Goal: Information Seeking & Learning: Learn about a topic

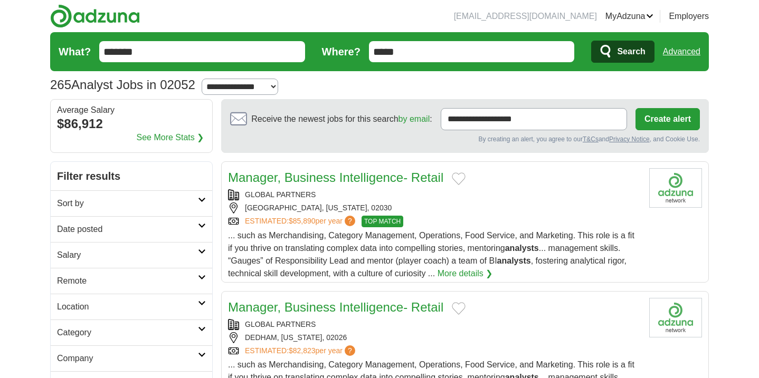
click at [686, 49] on link "Advanced" at bounding box center [681, 51] width 37 height 21
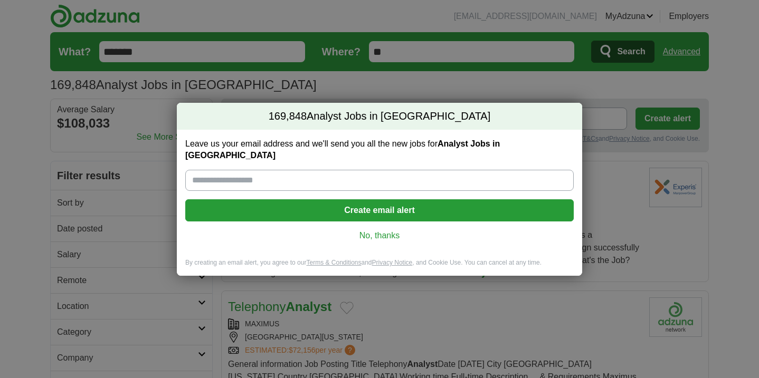
click at [378, 230] on link "No, thanks" at bounding box center [379, 236] width 371 height 12
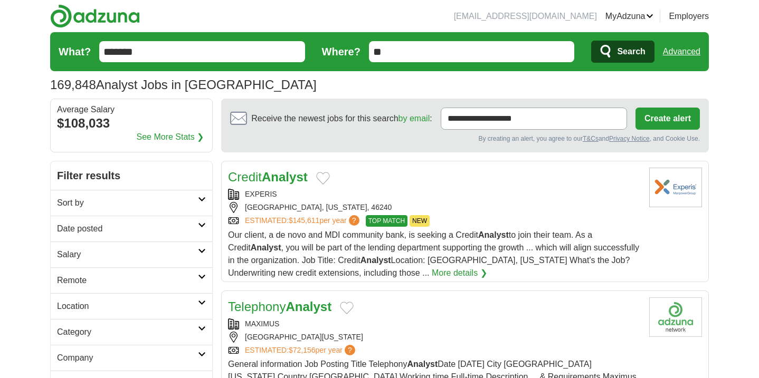
click at [674, 48] on link "Advanced" at bounding box center [681, 51] width 37 height 21
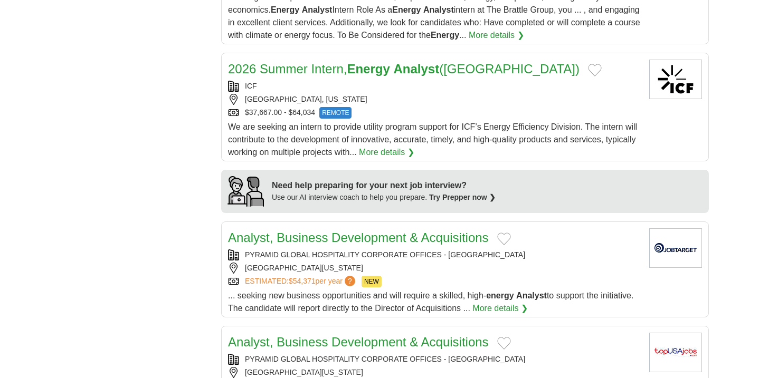
scroll to position [855, 0]
